Goal: Task Accomplishment & Management: Use online tool/utility

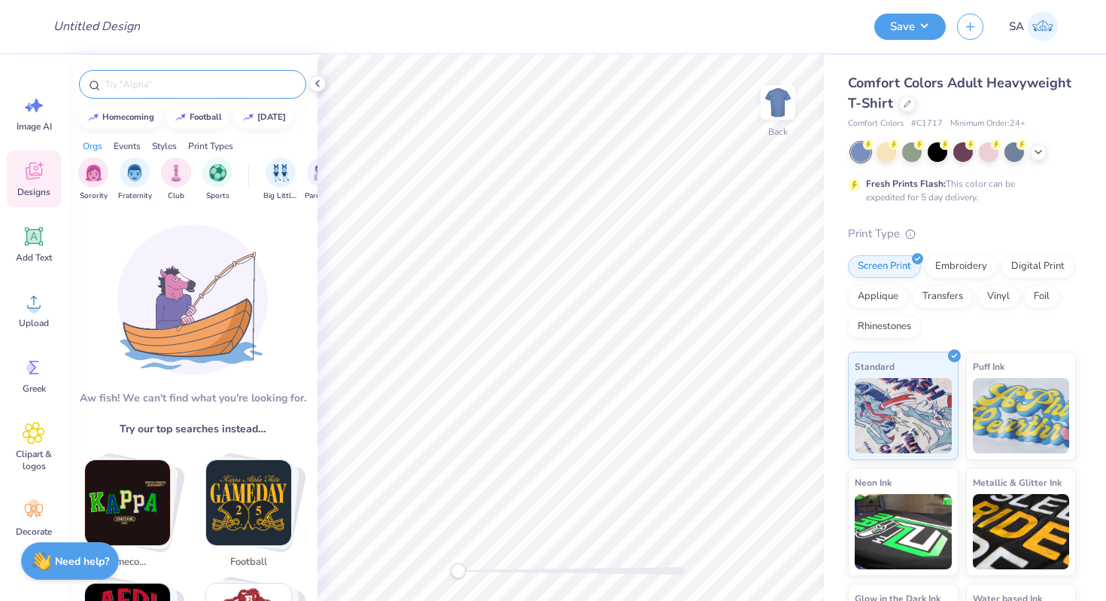
click at [176, 90] on input "text" at bounding box center [200, 84] width 193 height 15
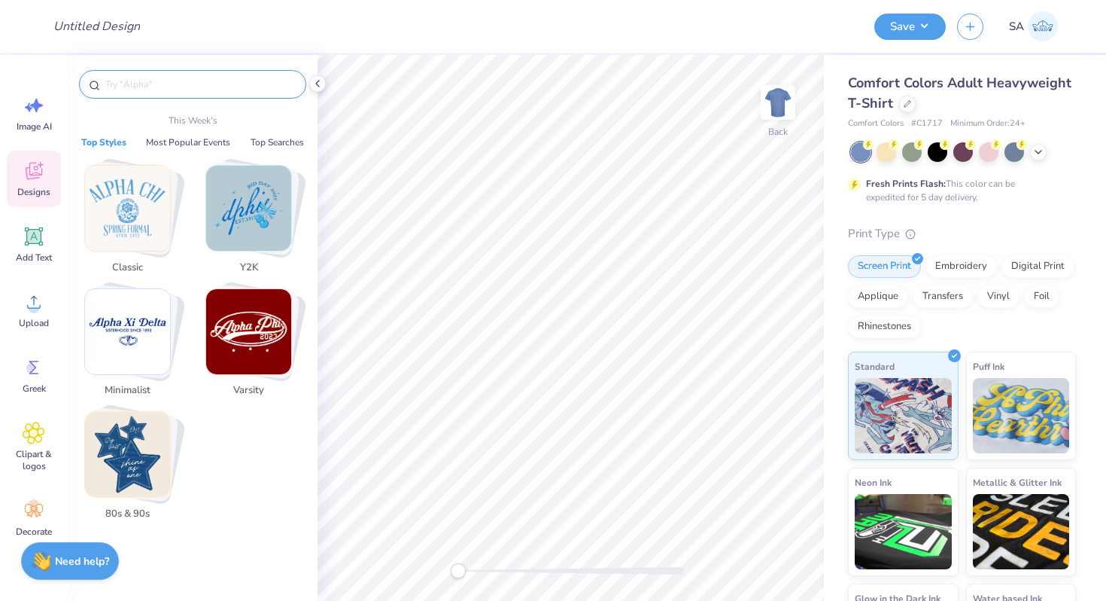
click at [109, 211] on img "Stack Card Button Classic" at bounding box center [127, 208] width 85 height 85
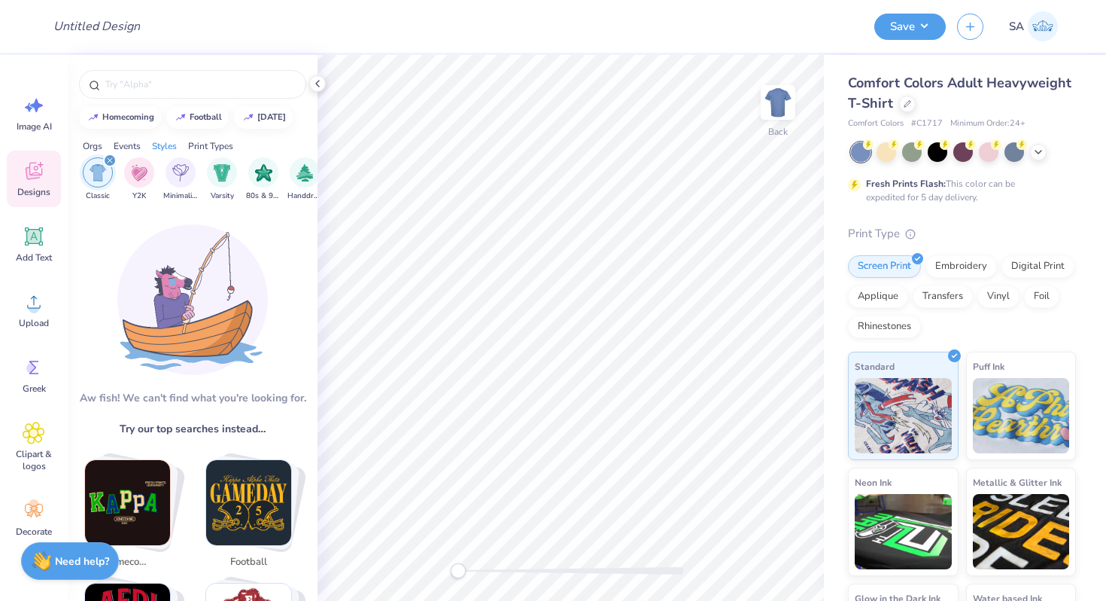
scroll to position [0, 789]
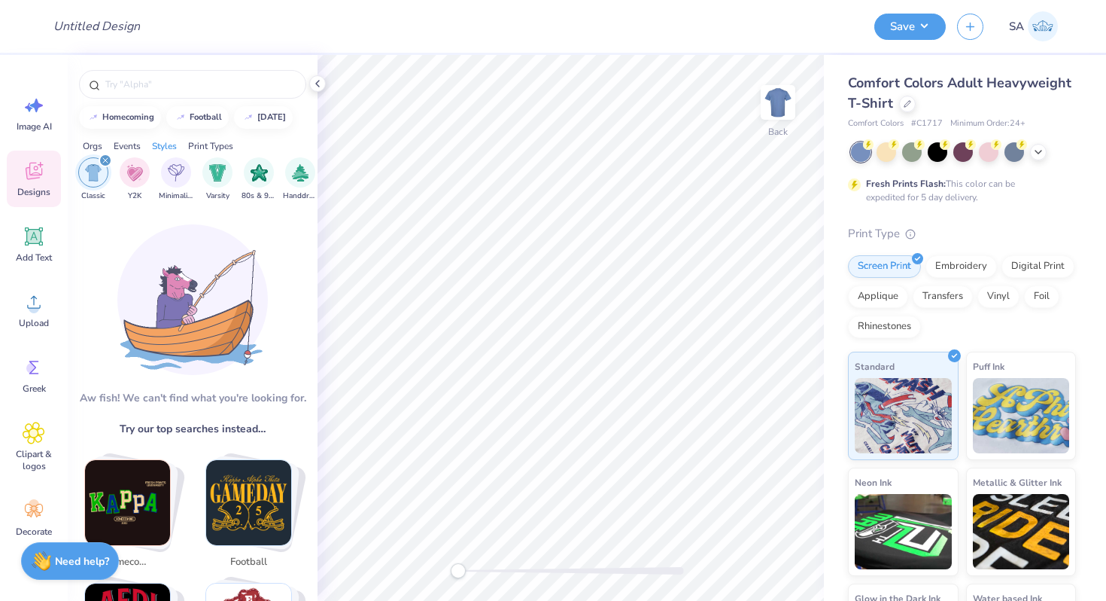
click at [233, 481] on img "Stack Card Button football" at bounding box center [248, 502] width 85 height 85
click at [258, 518] on img "Stack Card Button football" at bounding box center [248, 502] width 85 height 85
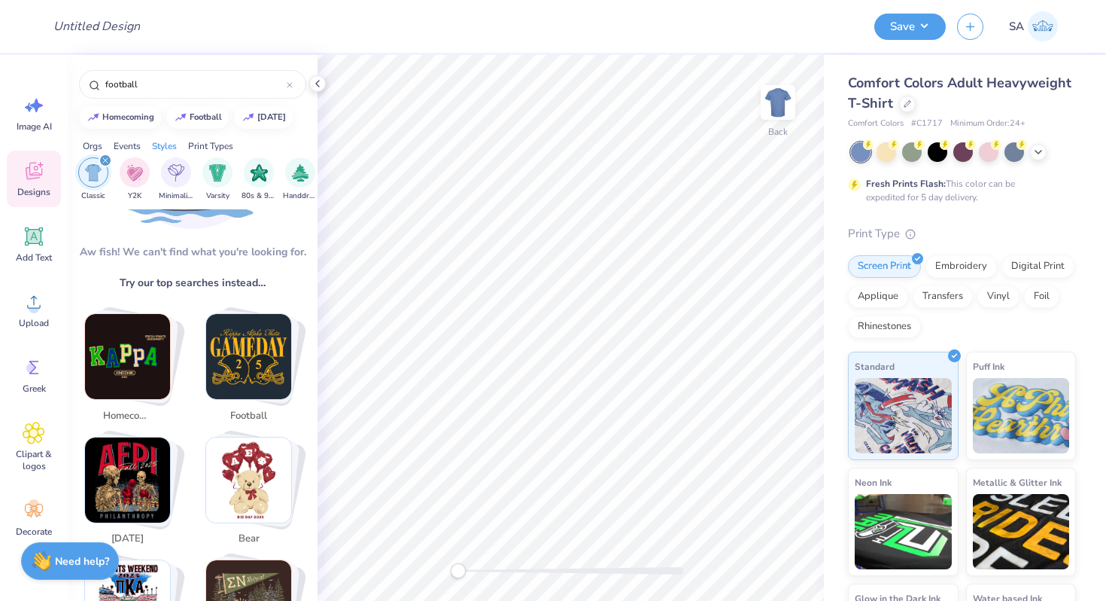
scroll to position [151, 0]
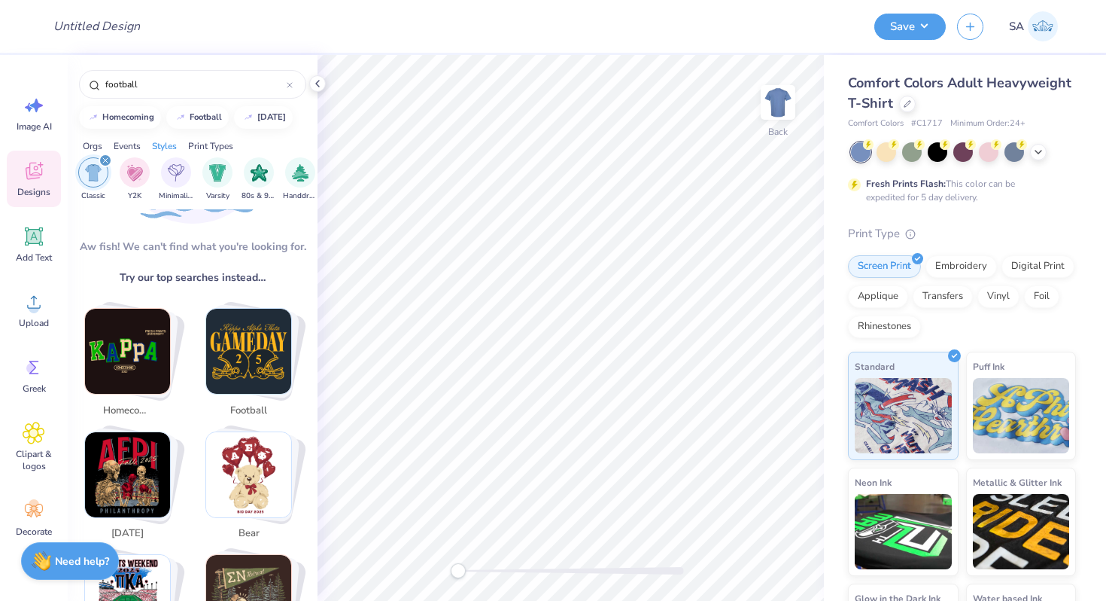
click at [245, 392] on img "Stack Card Button football" at bounding box center [248, 351] width 85 height 85
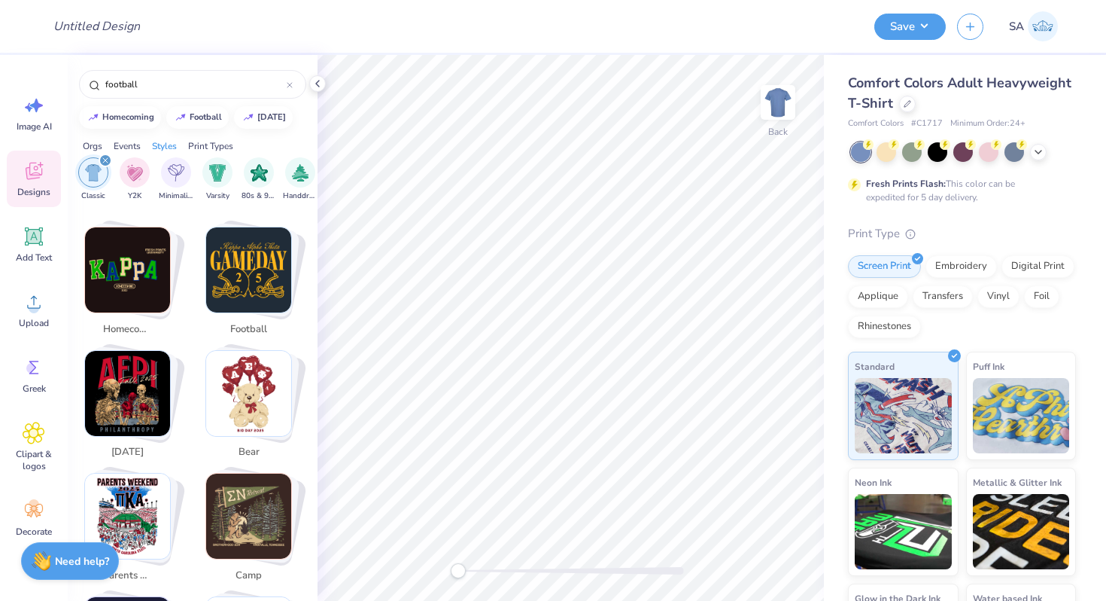
scroll to position [291, 0]
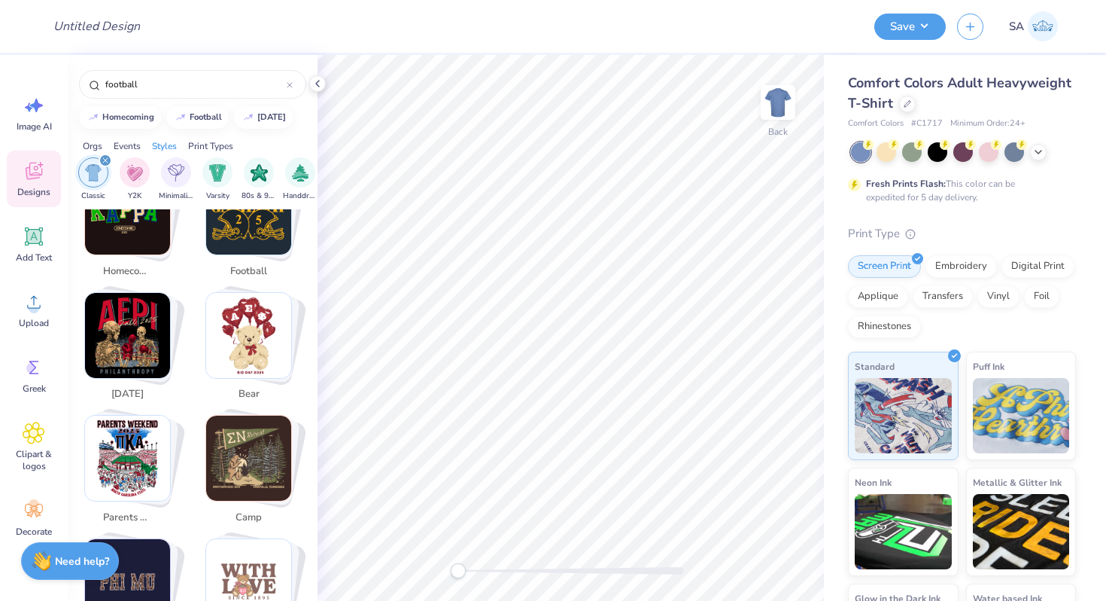
click at [257, 349] on img "Stack Card Button bear" at bounding box center [248, 335] width 85 height 85
click at [104, 309] on img "Stack Card Button halloween" at bounding box center [127, 335] width 85 height 85
click at [104, 308] on img "Stack Card Button halloween" at bounding box center [127, 335] width 85 height 85
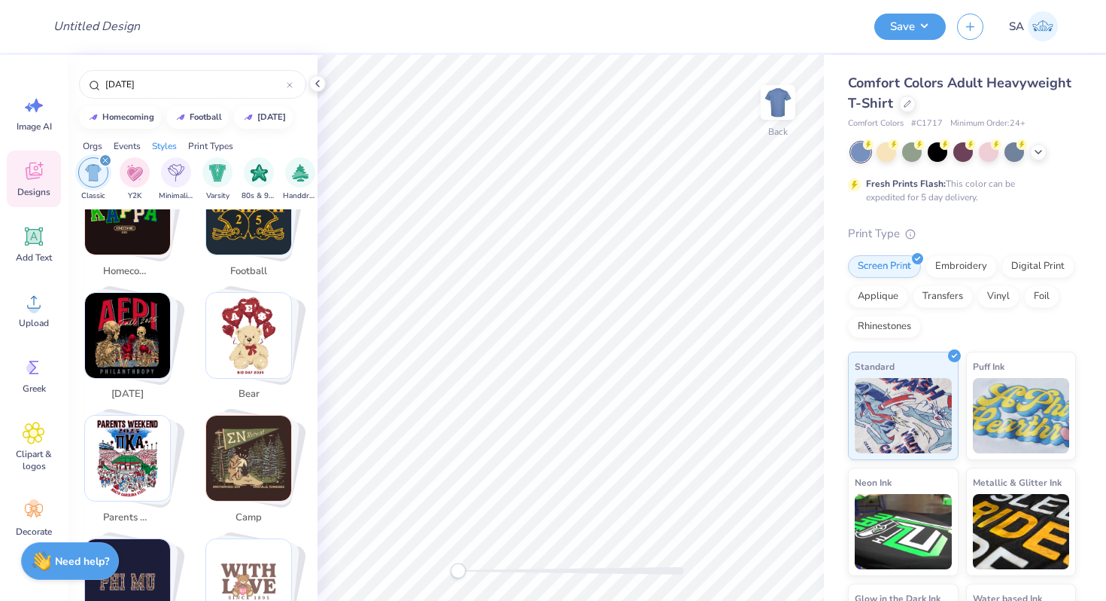
click at [104, 308] on img "Stack Card Button halloween" at bounding box center [127, 335] width 85 height 85
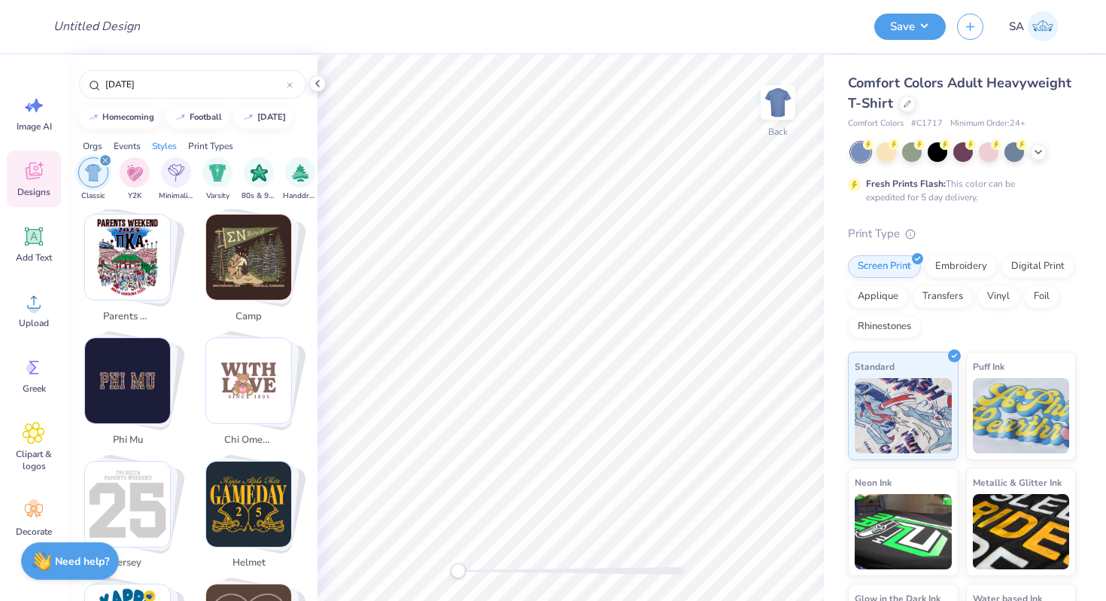
scroll to position [658, 0]
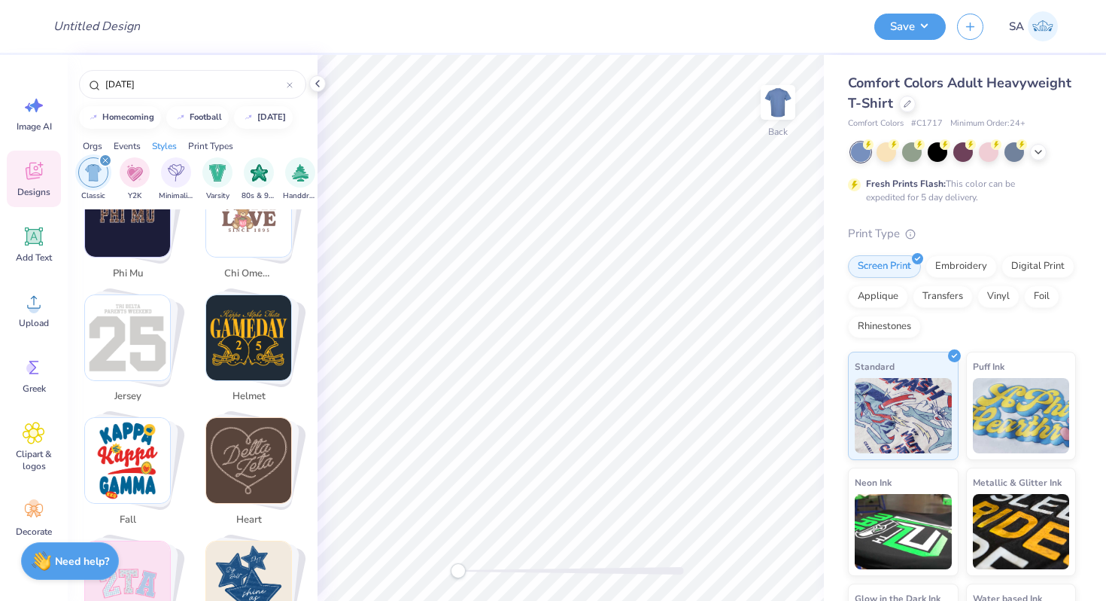
click at [105, 306] on img "Stack Card Button jersey" at bounding box center [127, 337] width 85 height 85
click at [136, 243] on img "Stack Card Button phi mu" at bounding box center [127, 214] width 85 height 85
type input "phi mu"
click at [105, 163] on icon "filter for Classic" at bounding box center [105, 160] width 6 height 6
click at [35, 415] on div "Clipart & logos" at bounding box center [34, 446] width 54 height 68
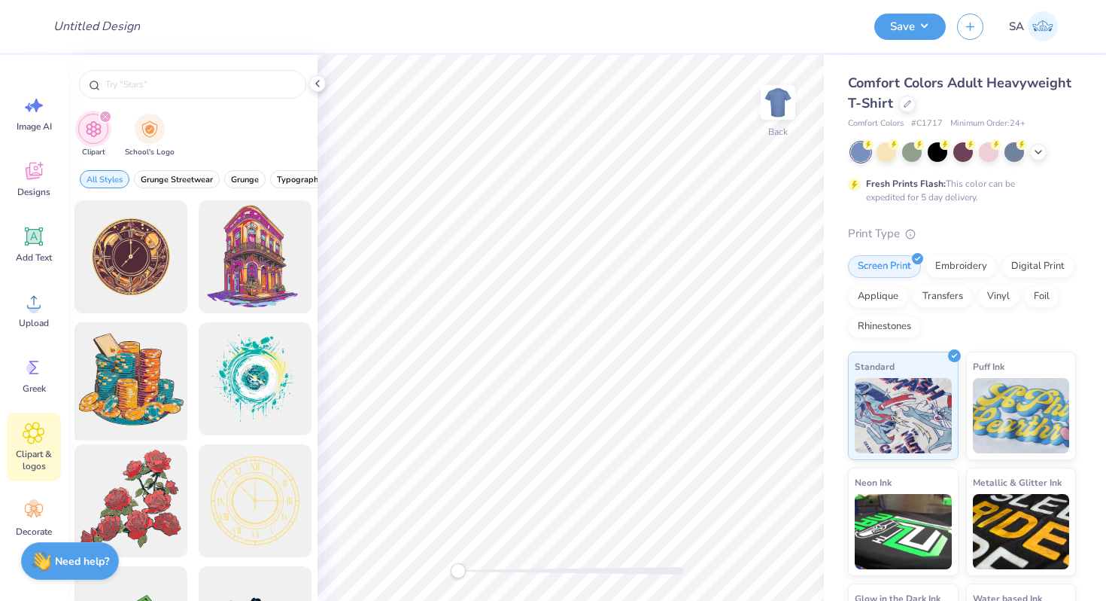
click at [146, 376] on div at bounding box center [130, 379] width 124 height 124
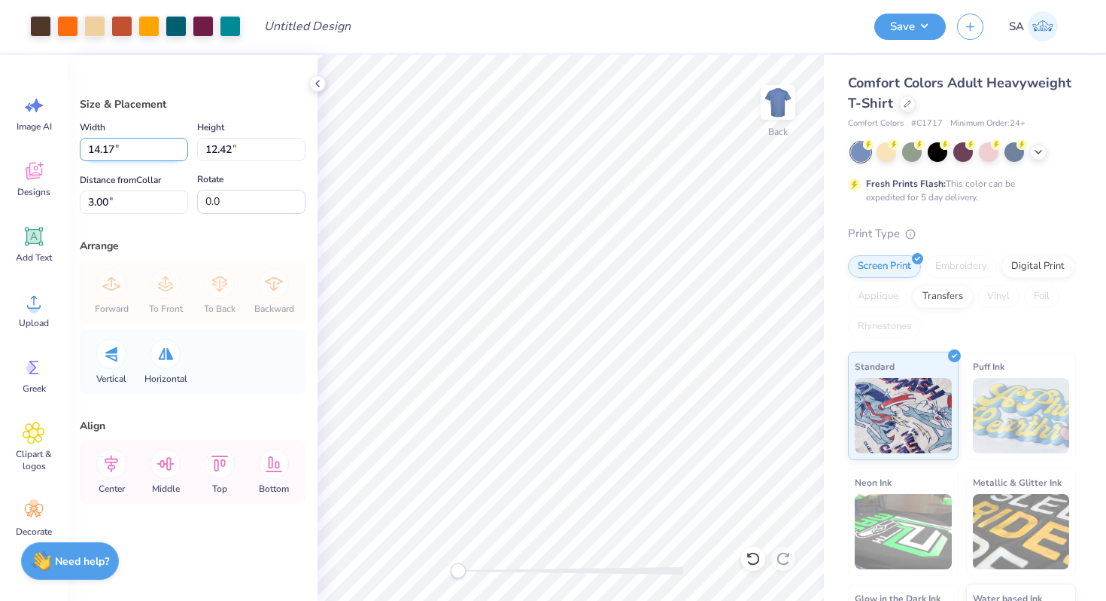
click at [147, 142] on input "14.17" at bounding box center [134, 149] width 108 height 23
type input "10.00"
type input "8.76"
click at [161, 189] on div "Distance from Collar 4.83 4.83 "" at bounding box center [134, 192] width 108 height 43
click at [135, 193] on input "4.83" at bounding box center [134, 201] width 108 height 23
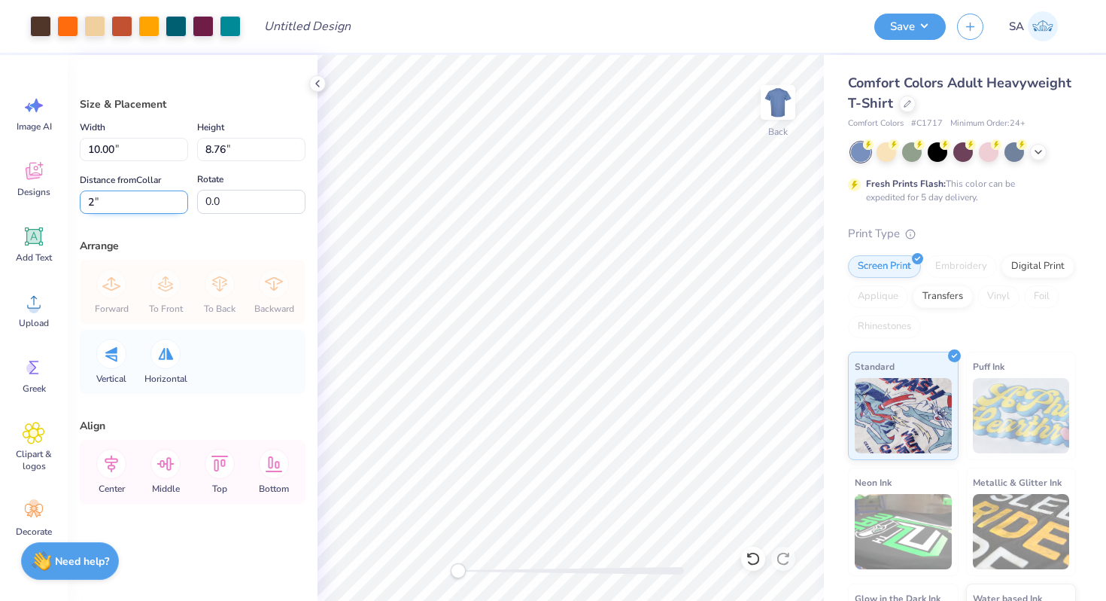
type input "2"
click at [39, 167] on icon at bounding box center [34, 171] width 23 height 23
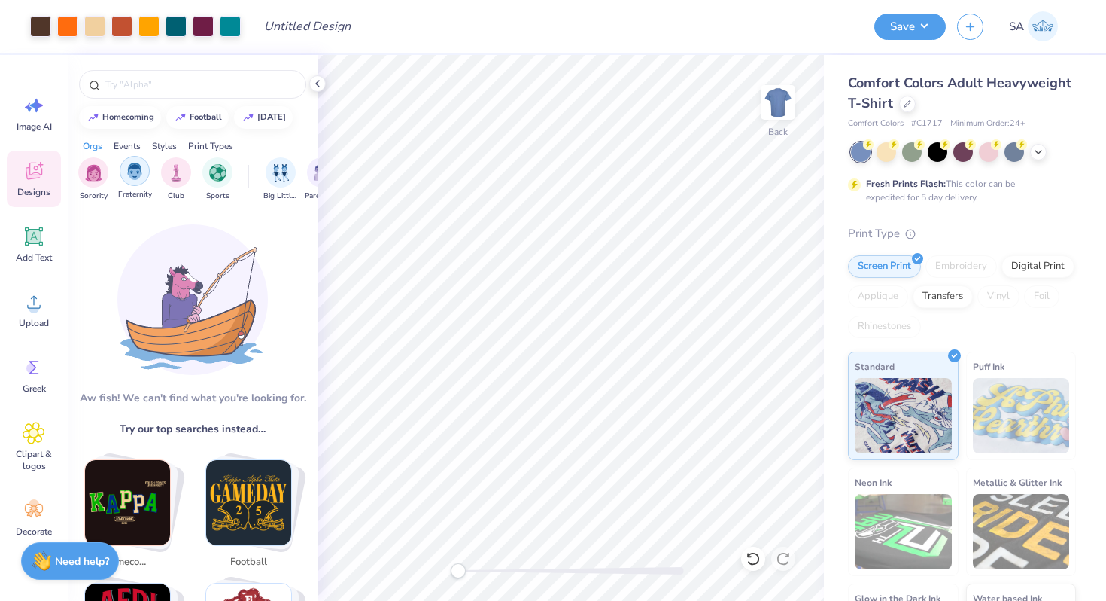
click at [135, 178] on img "filter for Fraternity" at bounding box center [134, 171] width 17 height 17
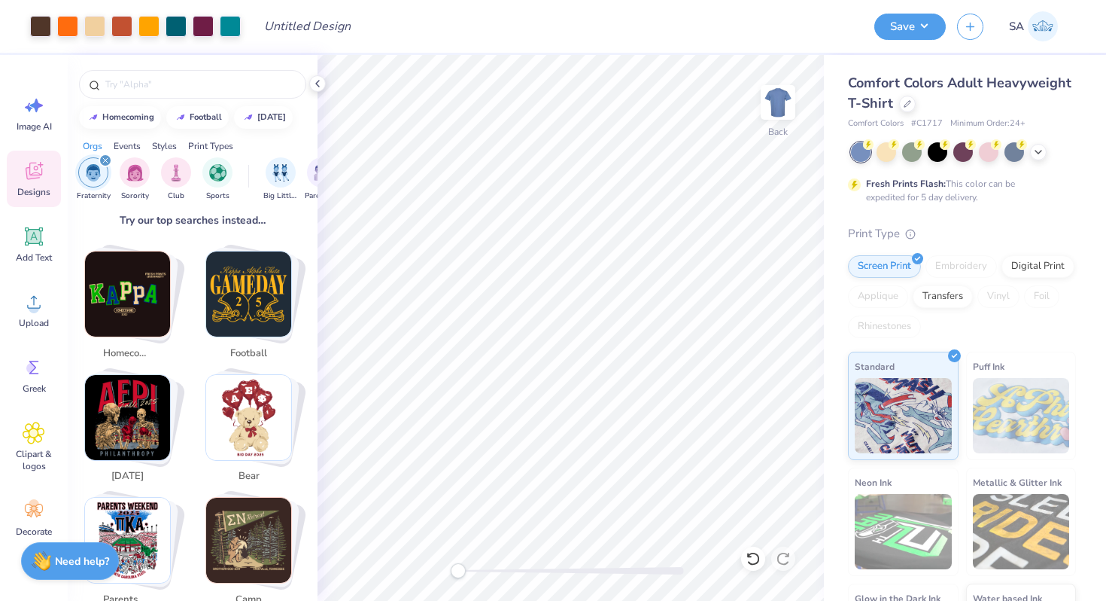
scroll to position [212, 0]
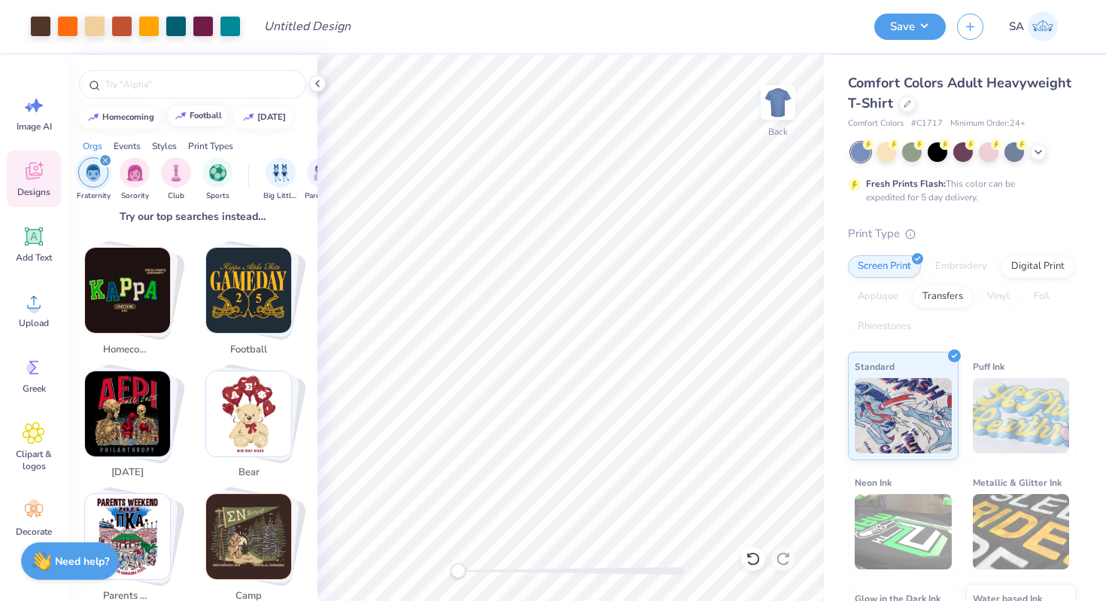
click at [194, 120] on button "football" at bounding box center [197, 116] width 62 height 23
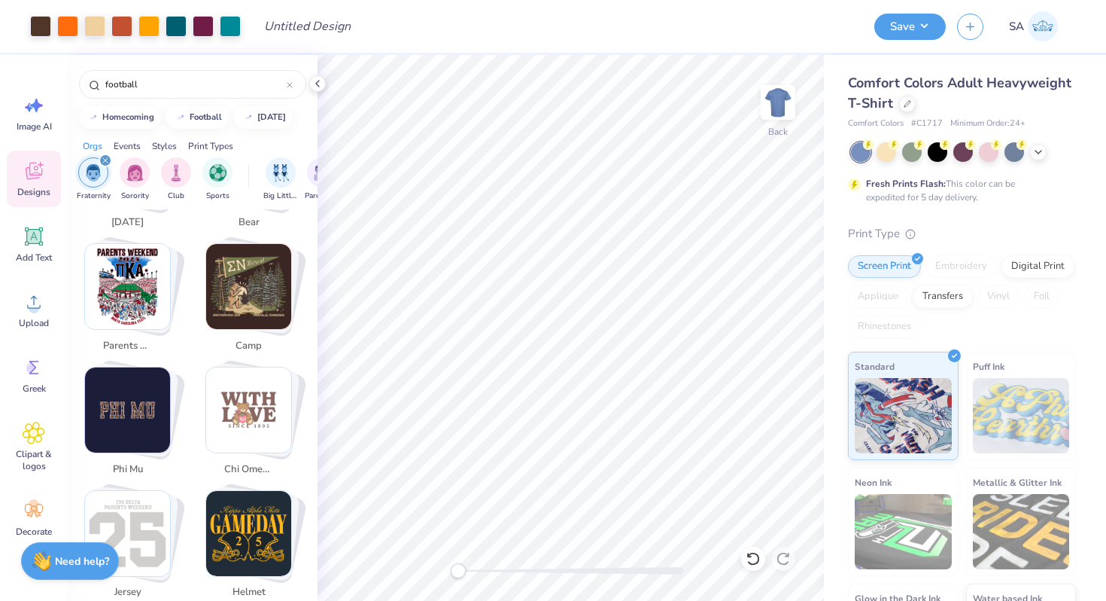
scroll to position [511, 0]
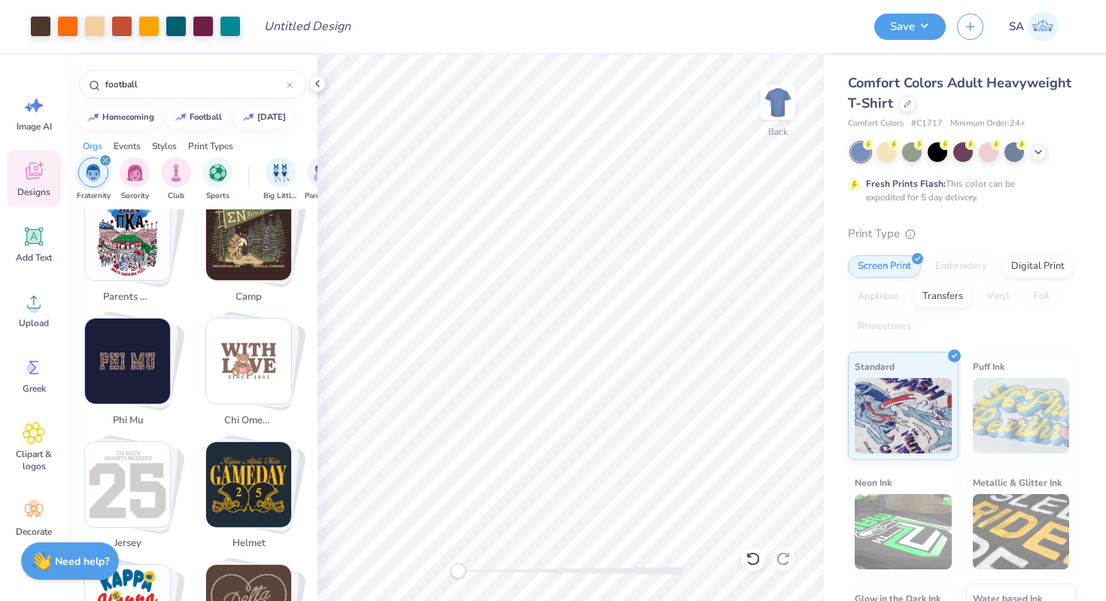
click at [222, 451] on img "Stack Card Button helmet" at bounding box center [248, 484] width 85 height 85
type input "helmet"
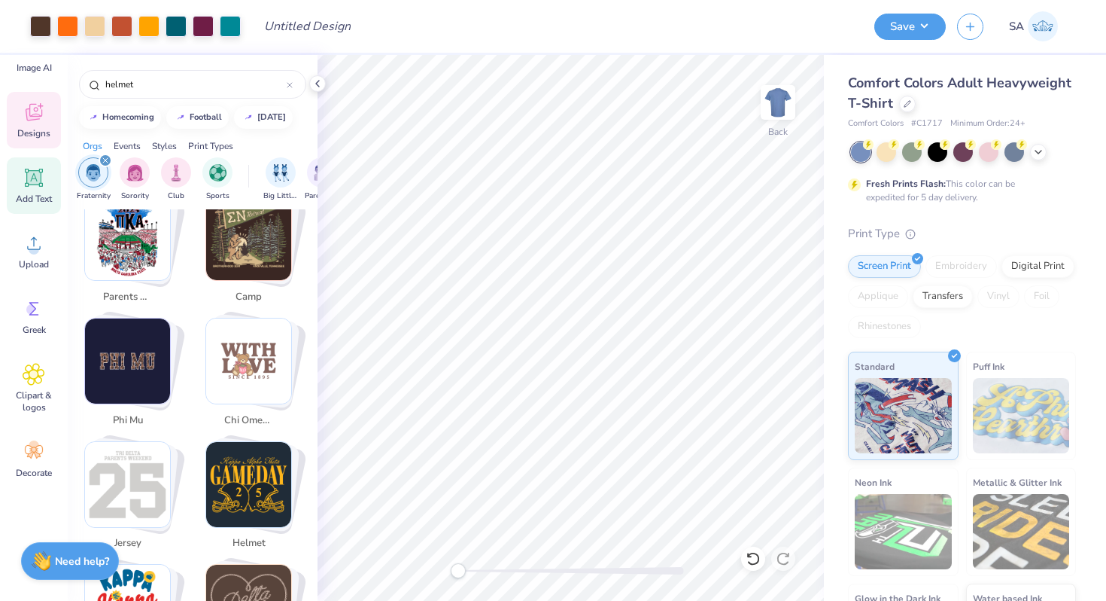
click at [41, 184] on icon at bounding box center [34, 177] width 23 height 23
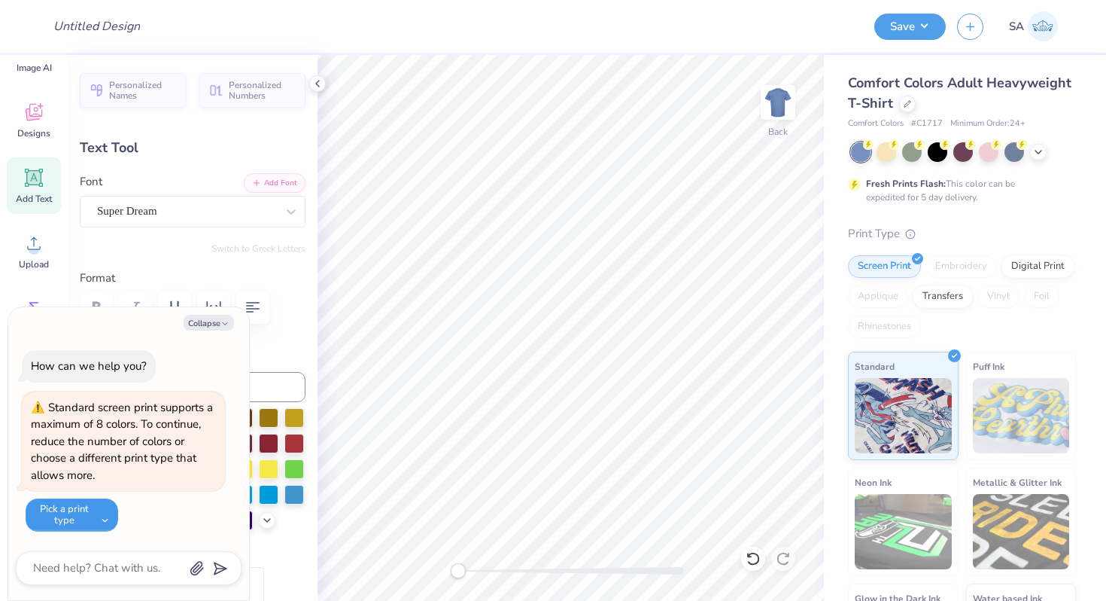
click at [108, 525] on button "Pick a print type" at bounding box center [72, 514] width 93 height 33
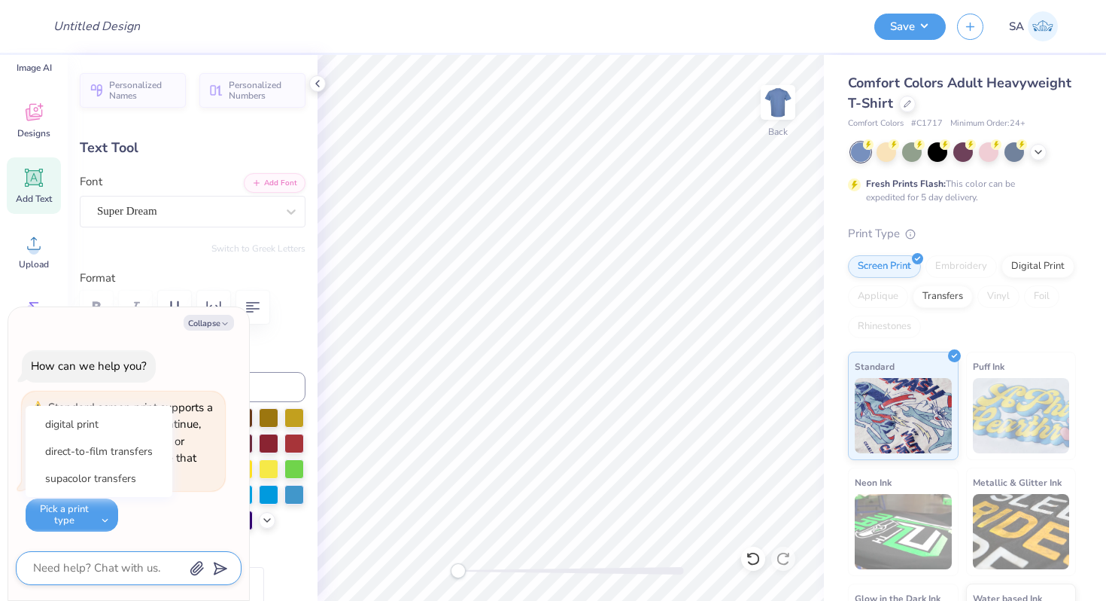
click at [125, 562] on textarea at bounding box center [108, 568] width 153 height 20
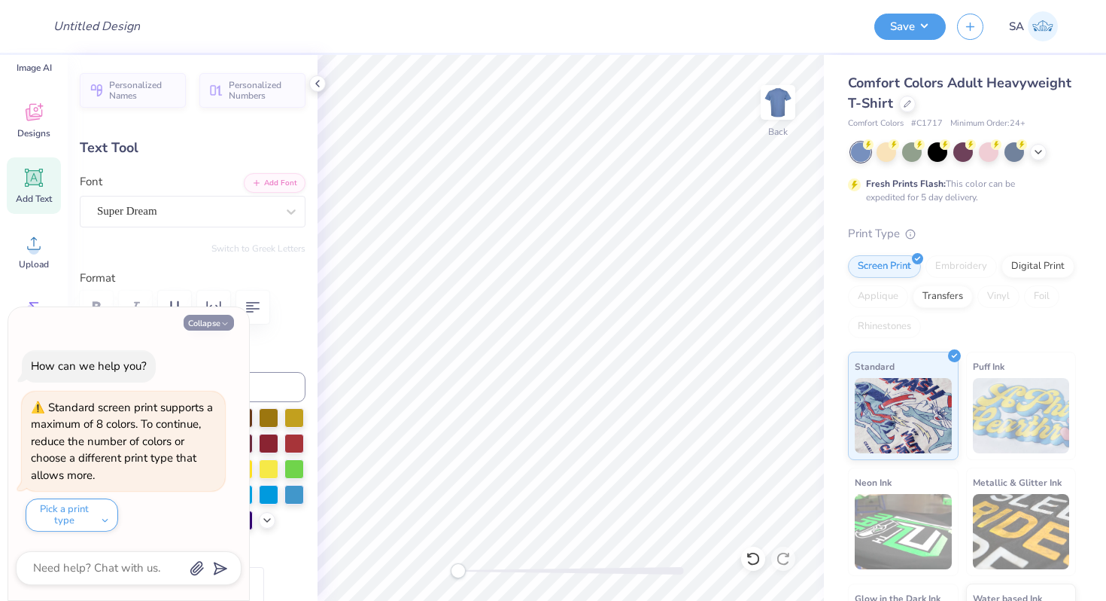
click at [210, 329] on button "Collapse" at bounding box center [209, 323] width 50 height 16
type textarea "x"
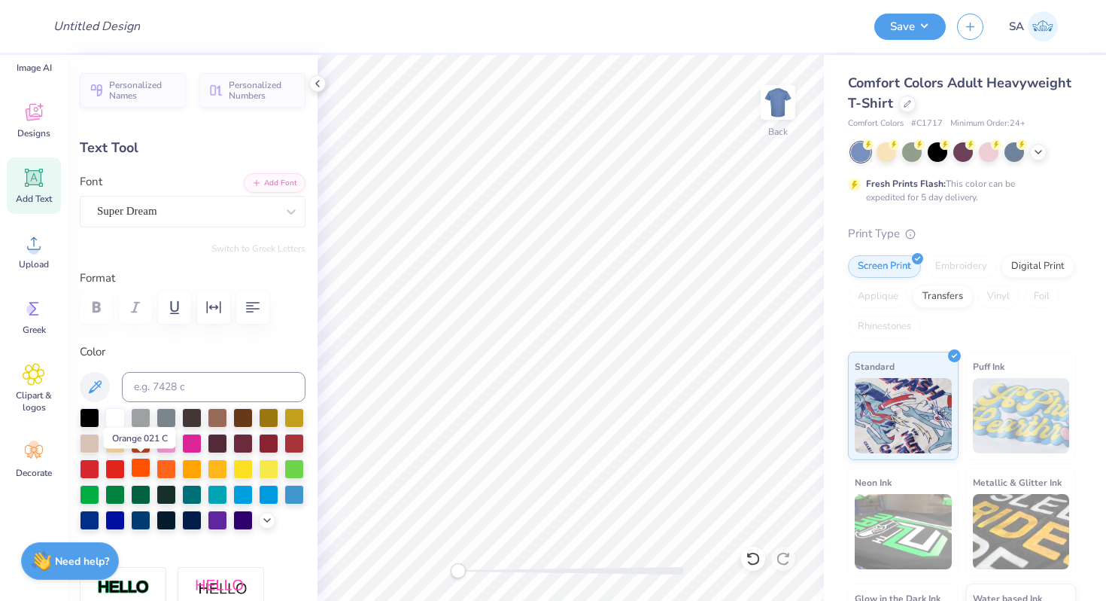
click at [144, 464] on div at bounding box center [141, 468] width 20 height 20
click at [188, 417] on div at bounding box center [192, 416] width 20 height 20
type textarea "I love you, [PERSON_NAME]."
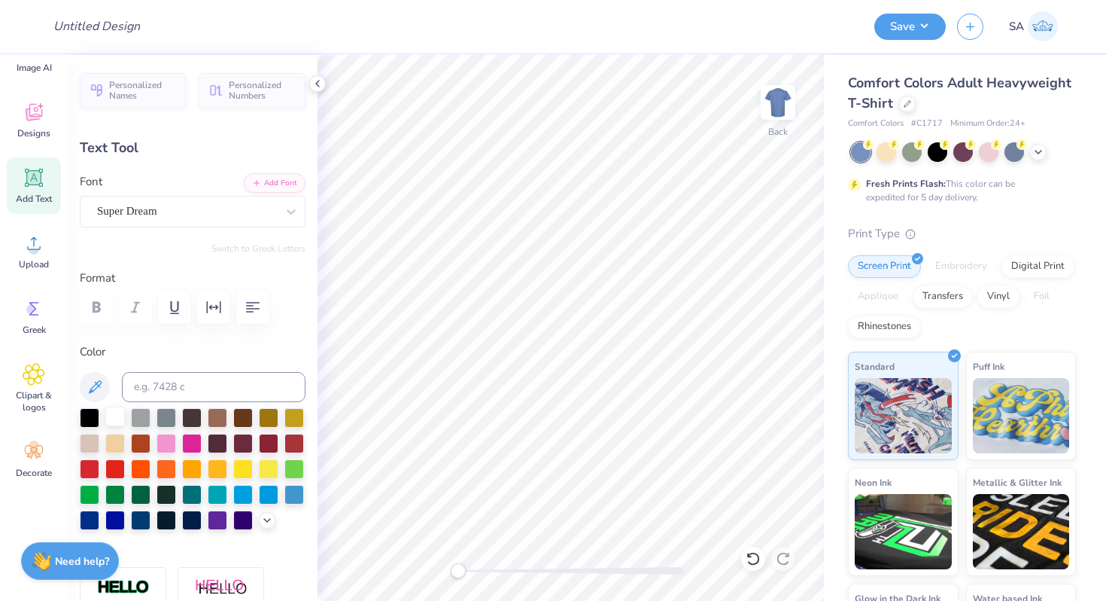
click at [113, 412] on div at bounding box center [115, 416] width 20 height 20
type textarea "I love you, [PERSON_NAME]"
type input "7.24"
type input "3.08"
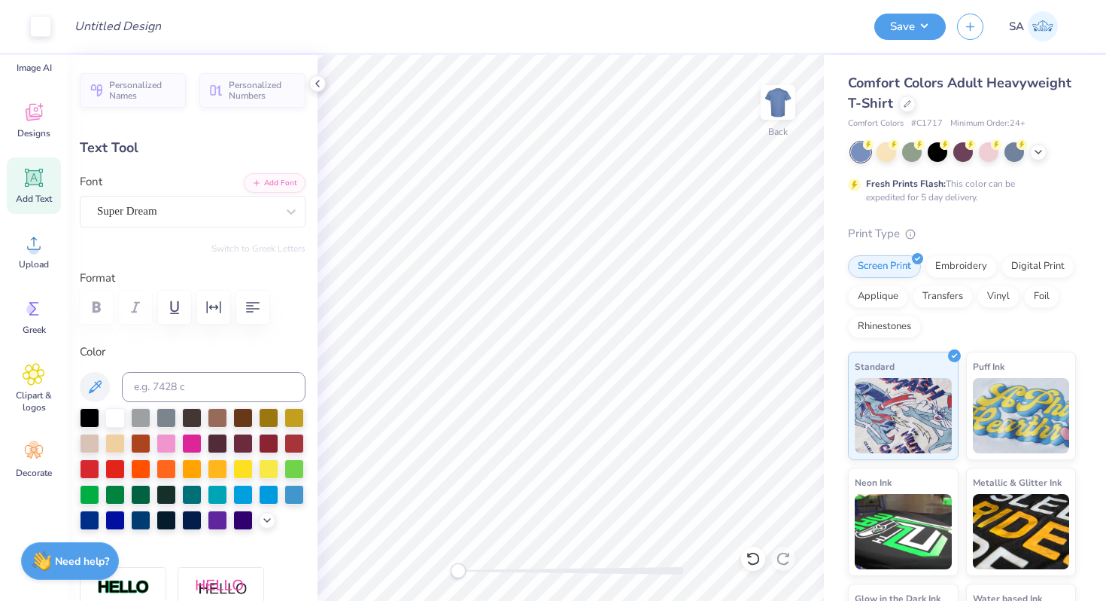
type input "2.15"
click at [254, 309] on icon "button" at bounding box center [253, 307] width 14 height 11
click at [213, 309] on icon "button" at bounding box center [214, 307] width 18 height 18
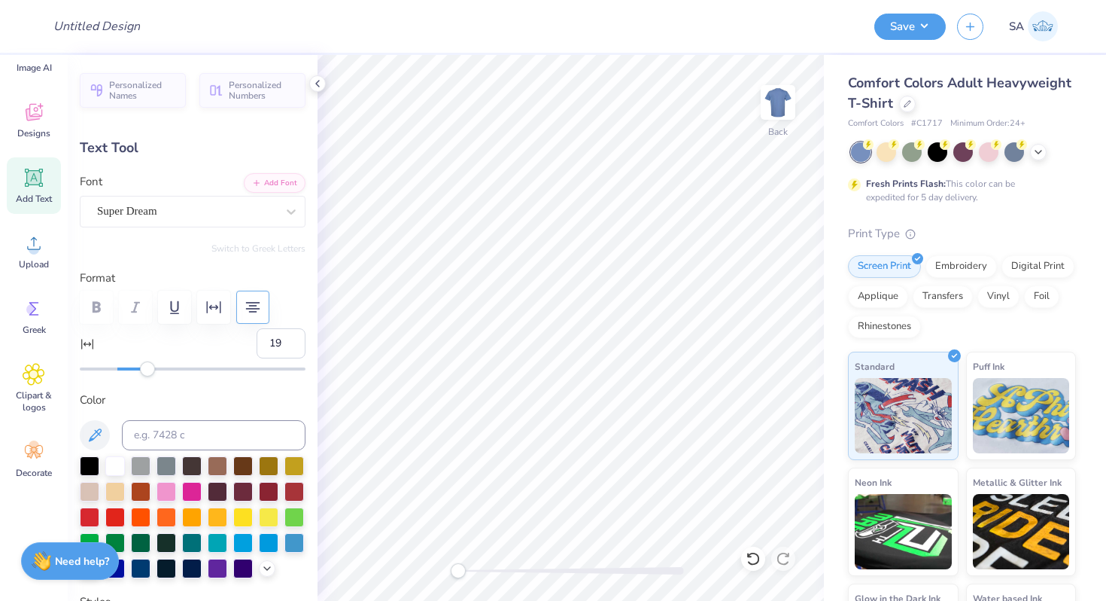
type input "20"
drag, startPoint x: 116, startPoint y: 366, endPoint x: 154, endPoint y: 370, distance: 38.6
click at [154, 370] on div "Accessibility label" at bounding box center [155, 368] width 15 height 15
type input "-10"
drag, startPoint x: 154, startPoint y: 370, endPoint x: 99, endPoint y: 370, distance: 54.9
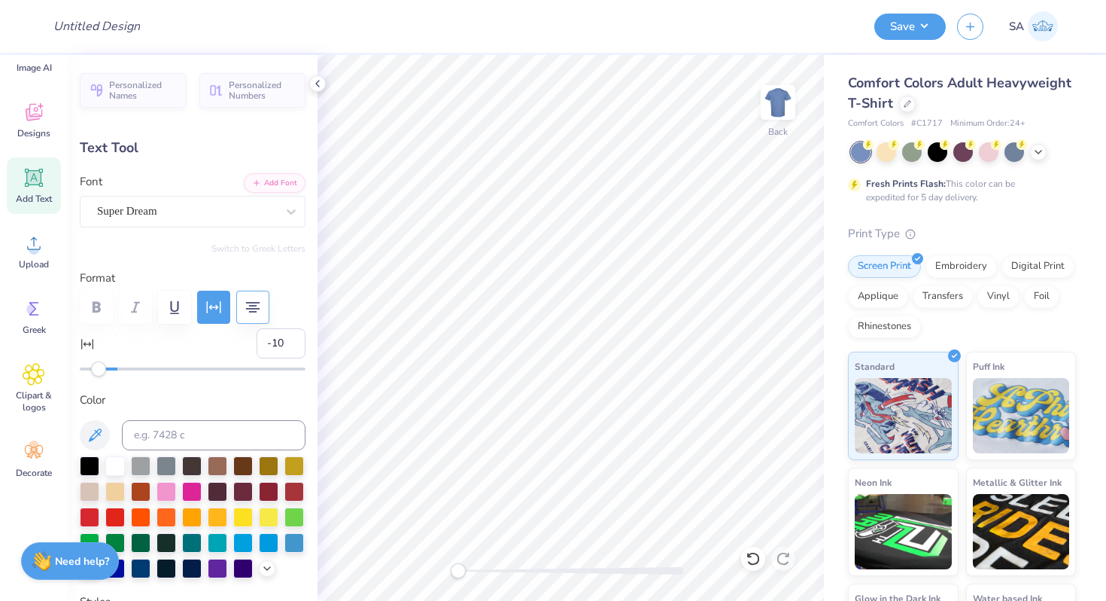
click at [99, 370] on div "Accessibility label" at bounding box center [98, 368] width 15 height 15
type input "-5"
drag, startPoint x: 99, startPoint y: 370, endPoint x: 108, endPoint y: 370, distance: 8.3
click at [108, 370] on div "Accessibility label" at bounding box center [108, 368] width 15 height 15
type input "-2"
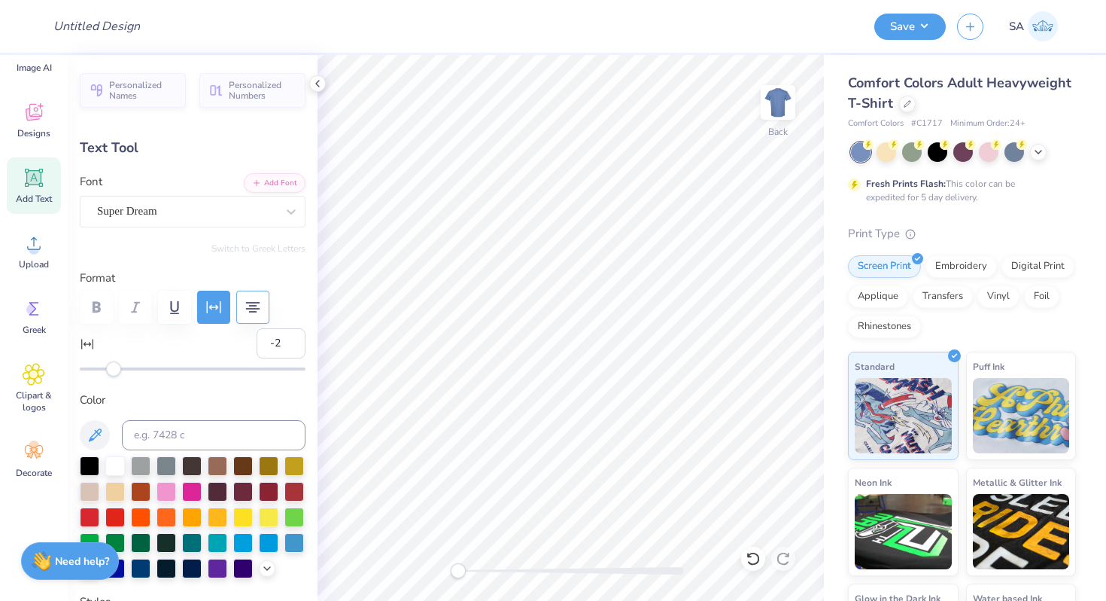
click at [114, 370] on div "Accessibility label" at bounding box center [113, 368] width 15 height 15
type input "6.92"
type input "3.70"
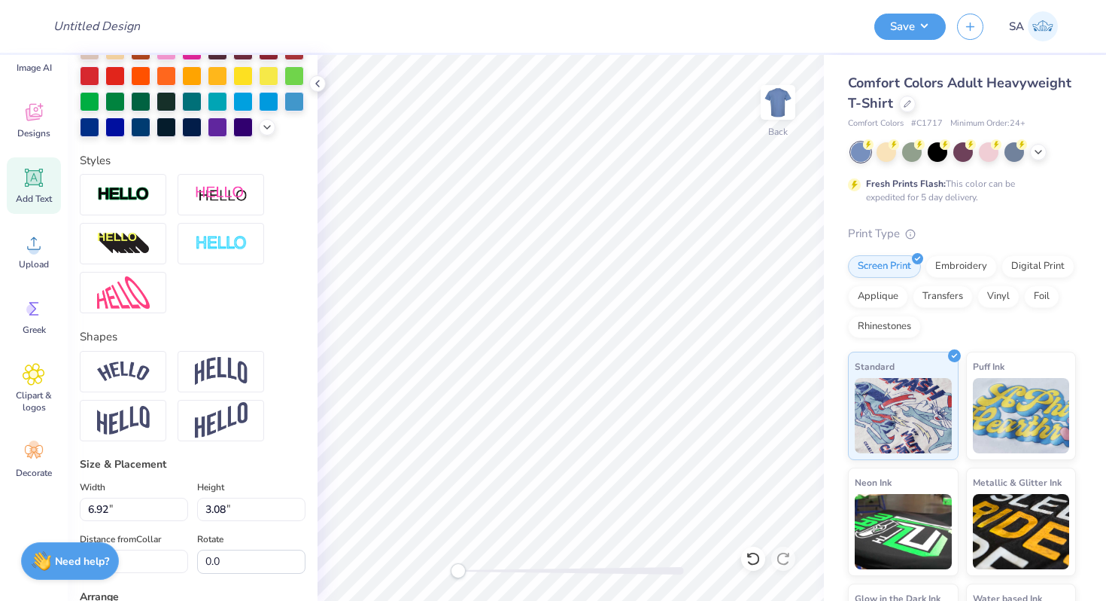
scroll to position [690, 0]
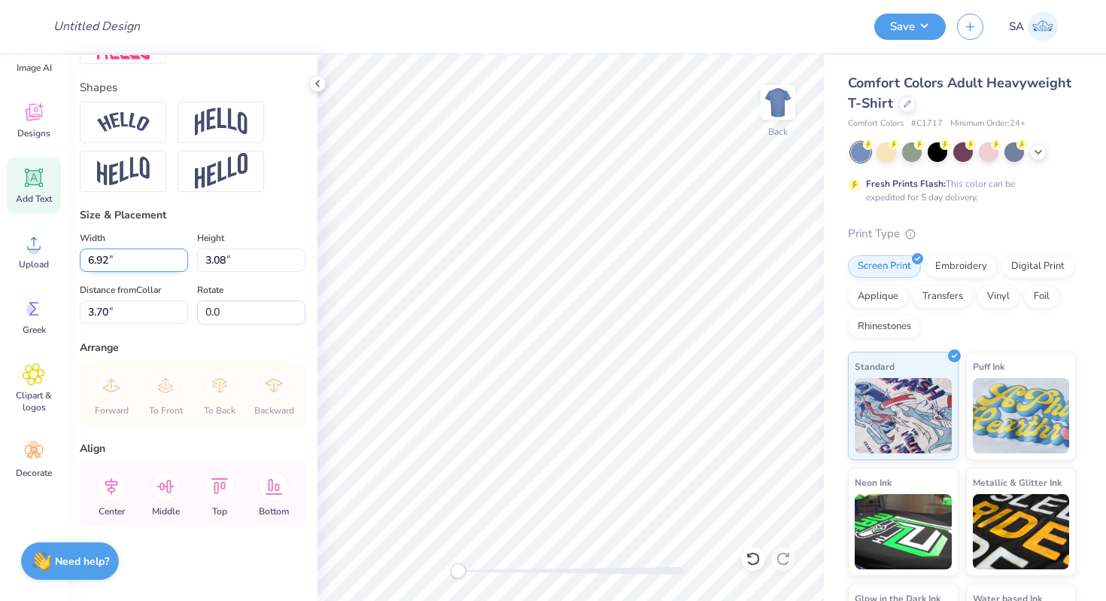
click at [125, 258] on input "6.92" at bounding box center [134, 259] width 108 height 23
type input "2"
type input "12.00"
type input "5.34"
click at [117, 312] on input "2.57" at bounding box center [134, 311] width 108 height 23
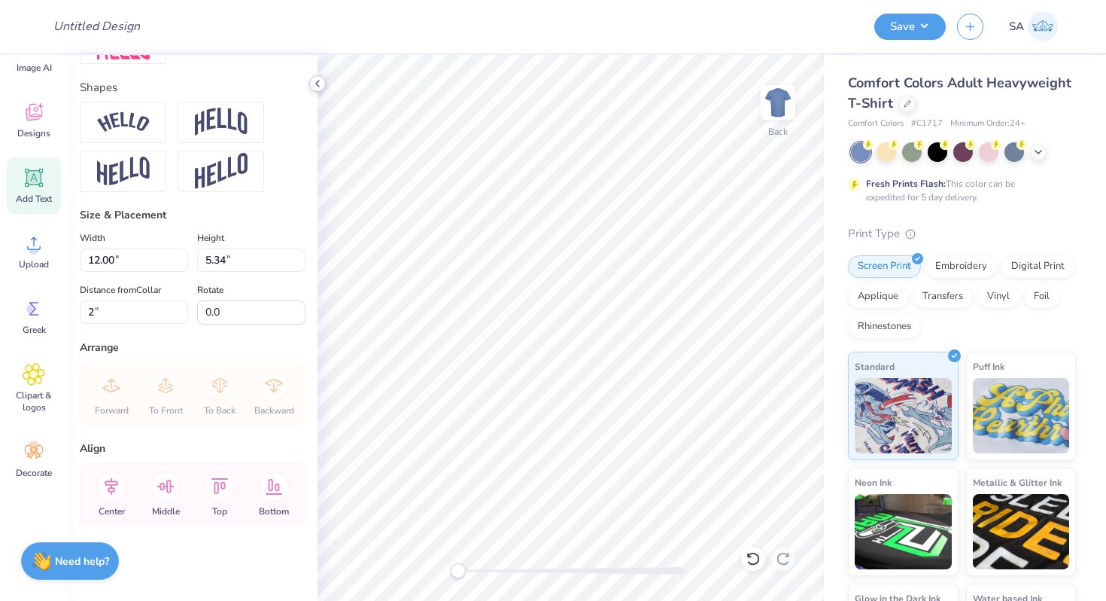
click at [317, 90] on div at bounding box center [317, 83] width 17 height 17
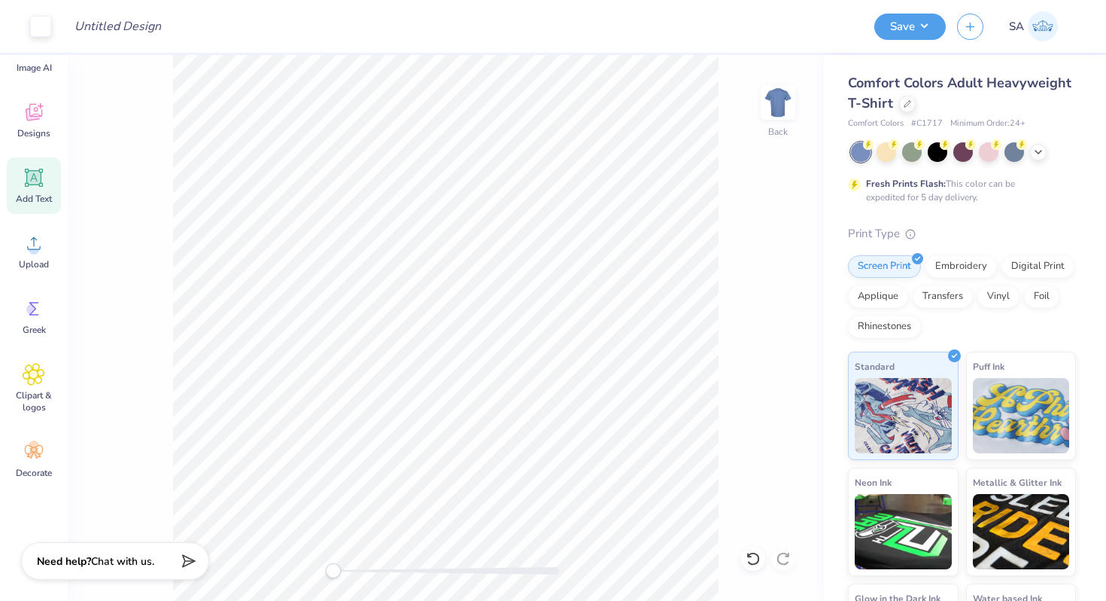
type input "2.00"
